Goal: Task Accomplishment & Management: Manage account settings

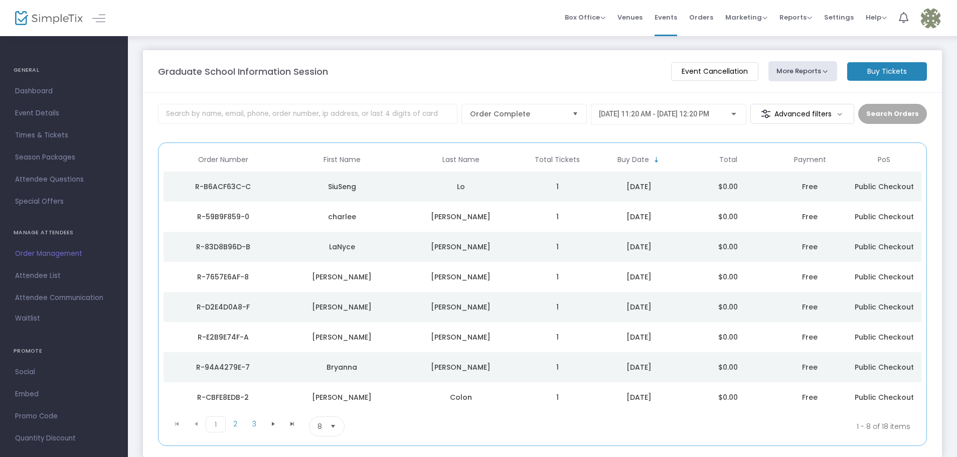
click at [52, 17] on img at bounding box center [49, 18] width 68 height 15
